Goal: Task Accomplishment & Management: Use online tool/utility

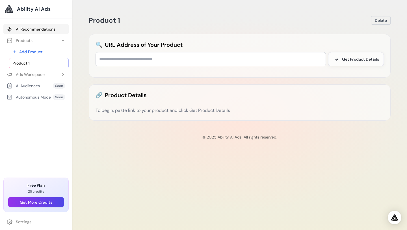
click at [55, 33] on link "AI Recommendations" at bounding box center [35, 29] width 65 height 10
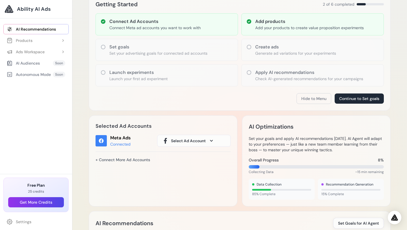
scroll to position [88, 0]
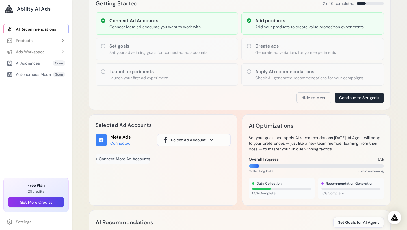
click at [142, 159] on link "+ Connect More Ad Accounts" at bounding box center [123, 159] width 55 height 10
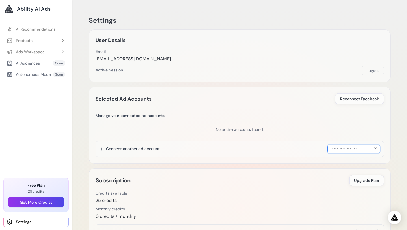
click at [335, 146] on select "**********" at bounding box center [354, 149] width 53 height 8
click at [44, 32] on link "AI Recommendations" at bounding box center [35, 29] width 65 height 10
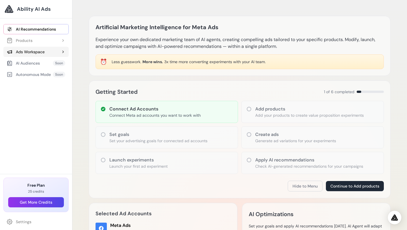
click at [57, 51] on button "Ads Workspace" at bounding box center [35, 52] width 65 height 10
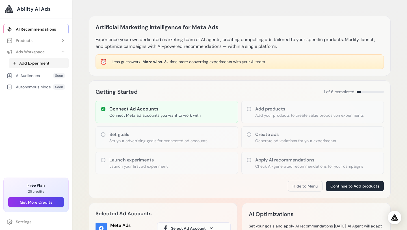
click at [50, 64] on link "Add Experiment" at bounding box center [39, 63] width 60 height 10
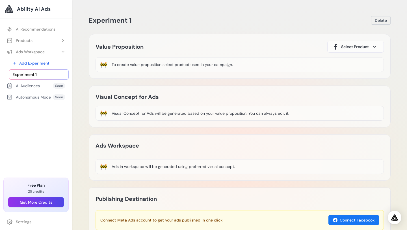
click at [356, 45] on span "Select Product" at bounding box center [355, 47] width 28 height 6
click at [352, 62] on div "Product 1" at bounding box center [355, 63] width 47 height 7
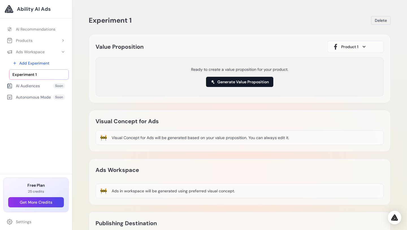
click at [255, 81] on button "Generate Value Proposition" at bounding box center [239, 82] width 67 height 10
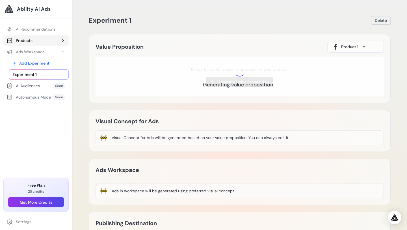
click at [55, 39] on button "Products" at bounding box center [35, 40] width 65 height 10
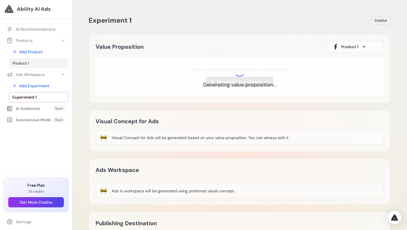
click at [38, 62] on link "Product 1" at bounding box center [39, 63] width 60 height 10
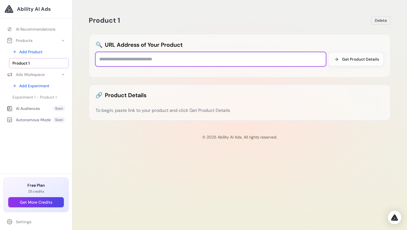
click at [206, 57] on input "text" at bounding box center [211, 59] width 231 height 14
paste input "**********"
type input "**********"
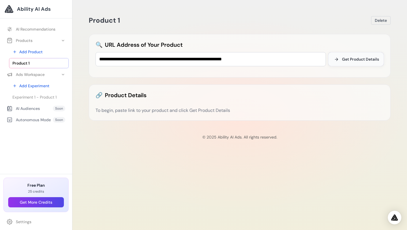
click at [345, 58] on span "Get Product Details" at bounding box center [360, 59] width 37 height 6
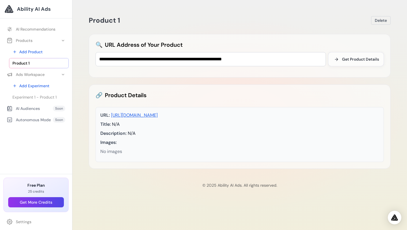
click at [236, 159] on div "URL: [URL][DOMAIN_NAME] Title: N/A Description: N/A Images: No images" at bounding box center [240, 134] width 288 height 55
click at [51, 97] on span "Experiment 1 - Product 1" at bounding box center [34, 97] width 44 height 6
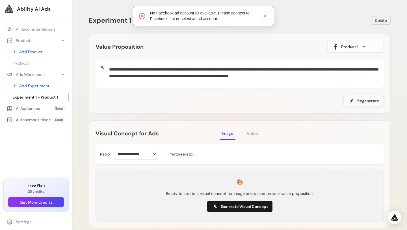
click at [362, 103] on span "Regenerate" at bounding box center [368, 101] width 22 height 6
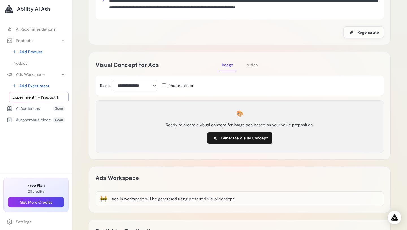
scroll to position [189, 0]
